Goal: Check status: Check status

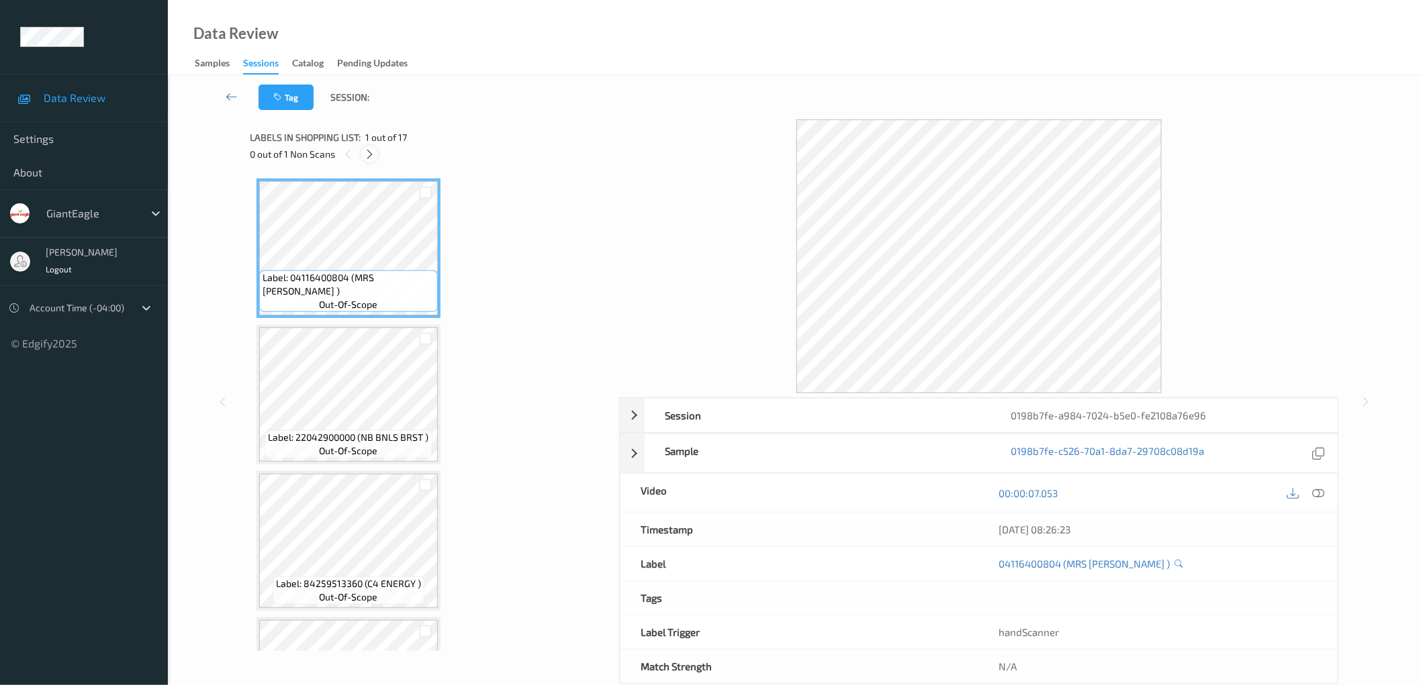
click at [372, 155] on icon at bounding box center [369, 154] width 11 height 12
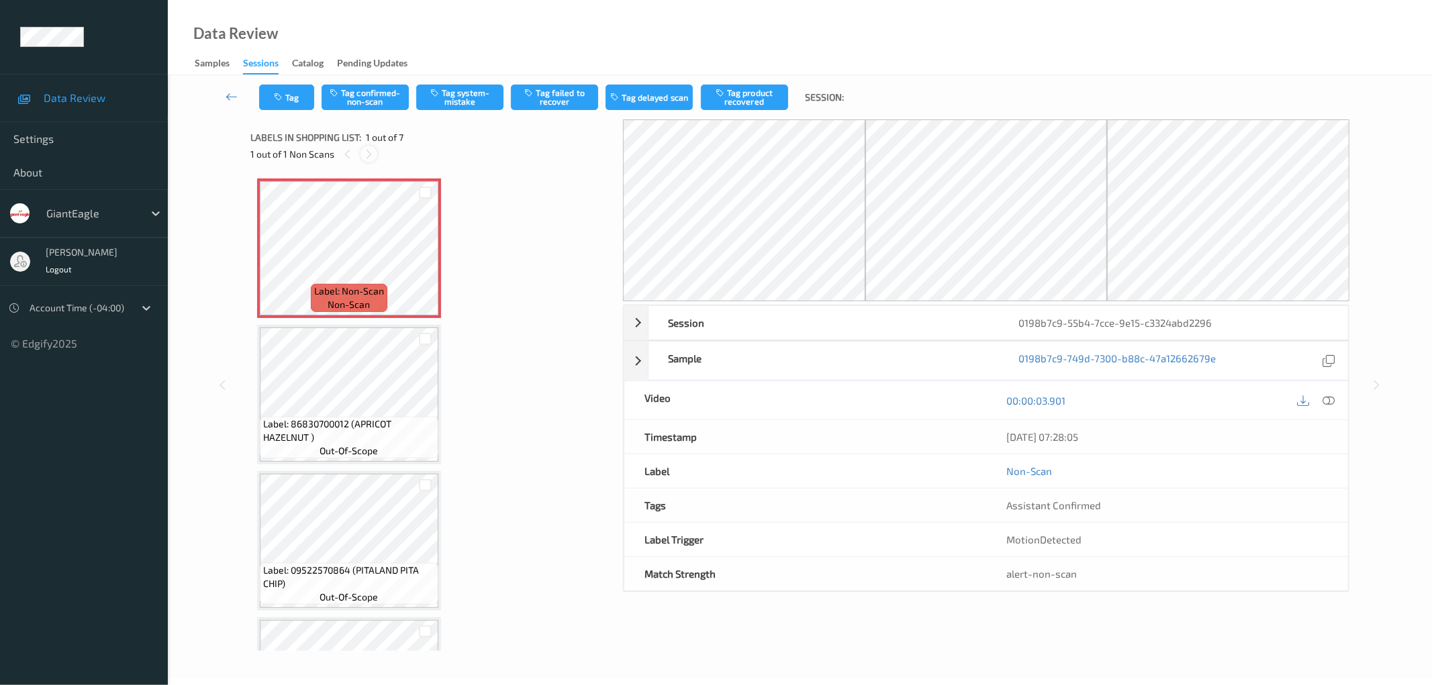
click at [365, 151] on icon at bounding box center [368, 154] width 11 height 12
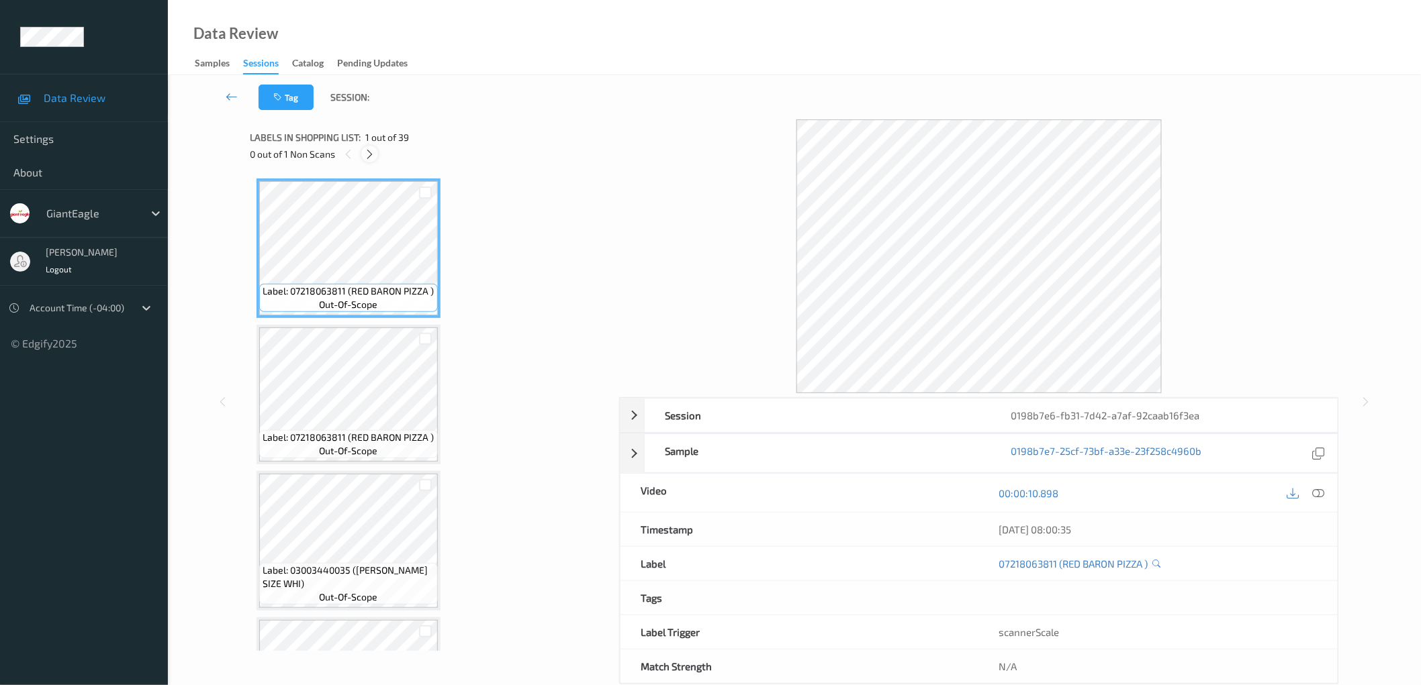
click at [371, 157] on icon at bounding box center [369, 154] width 11 height 12
